Goal: Task Accomplishment & Management: Use online tool/utility

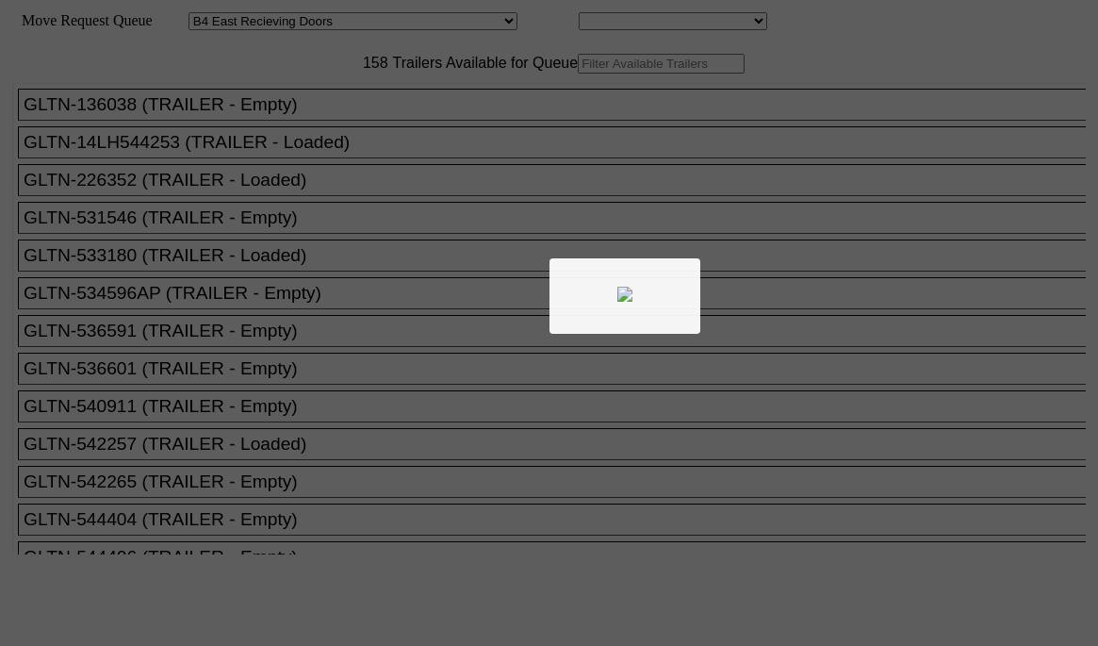
select select "527"
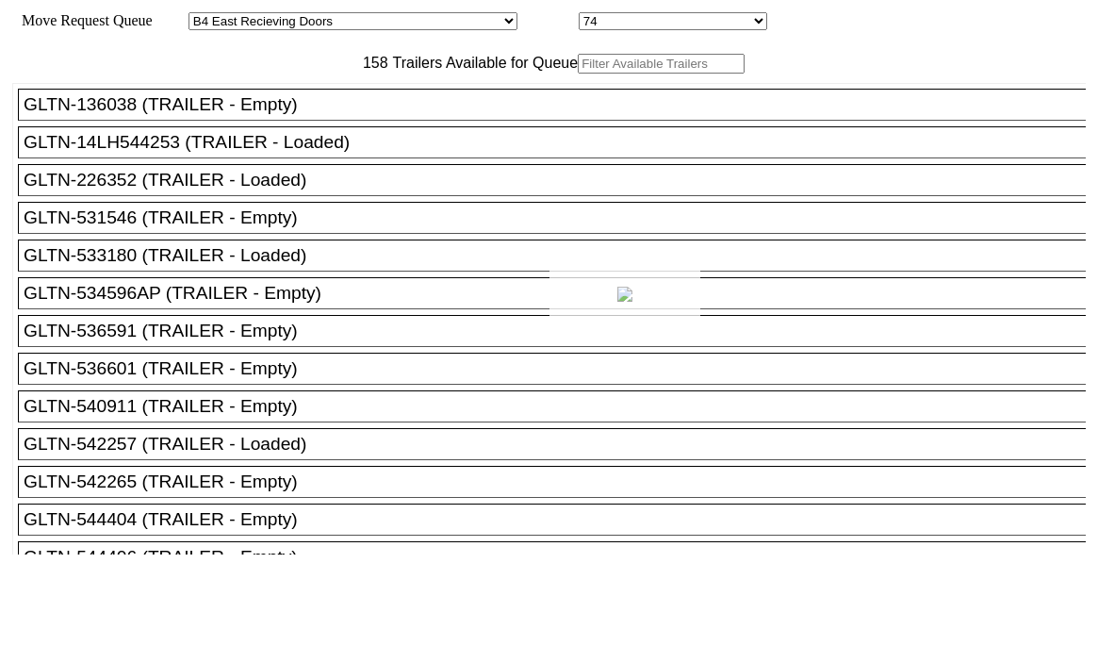
click at [302, 107] on div at bounding box center [549, 323] width 1098 height 646
click at [578, 74] on input "text" at bounding box center [661, 64] width 167 height 20
paste input "CSIZ1696"
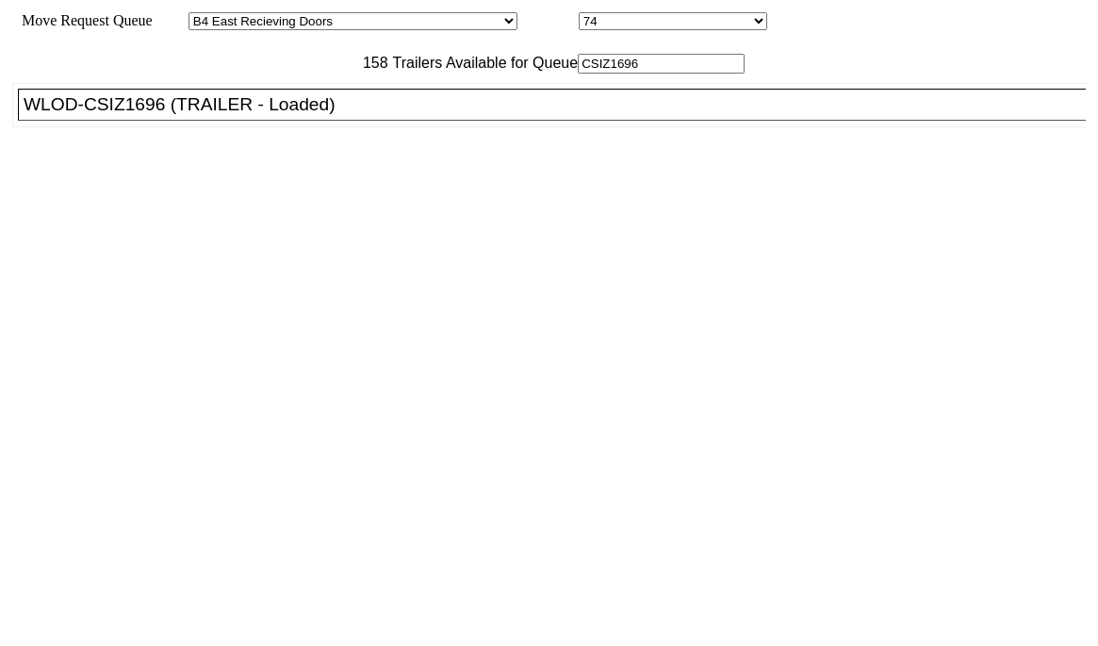
type input "CSIZ1696"
click at [291, 115] on div "WLOD-CSIZ1696 (TRAILER - Loaded)" at bounding box center [560, 104] width 1073 height 21
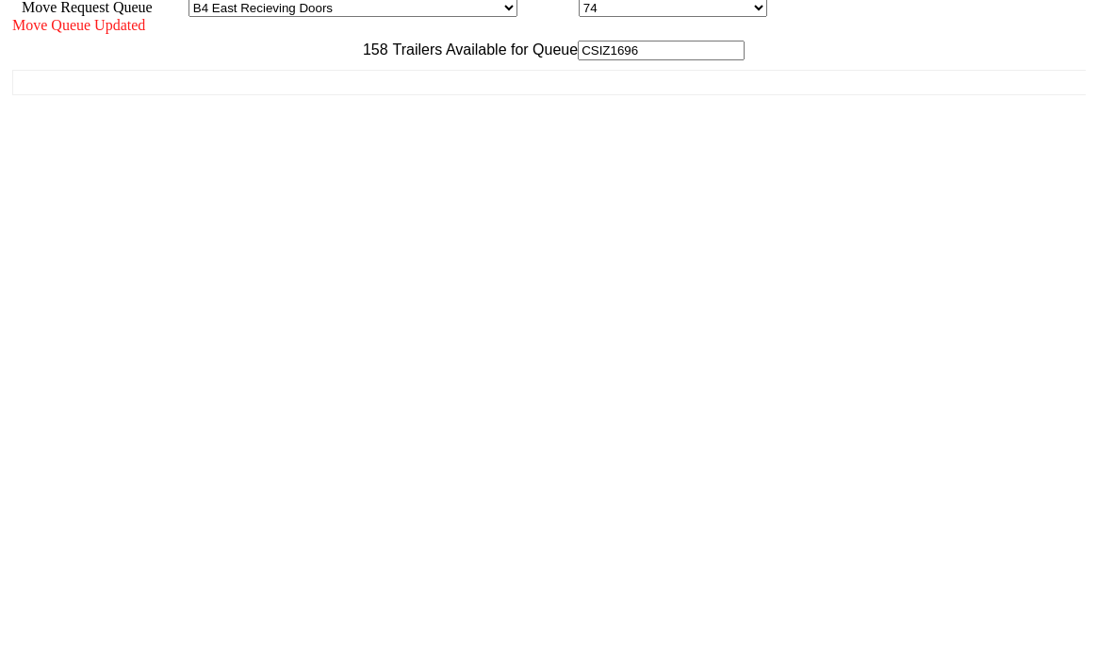
scroll to position [17, 0]
